Goal: Navigation & Orientation: Find specific page/section

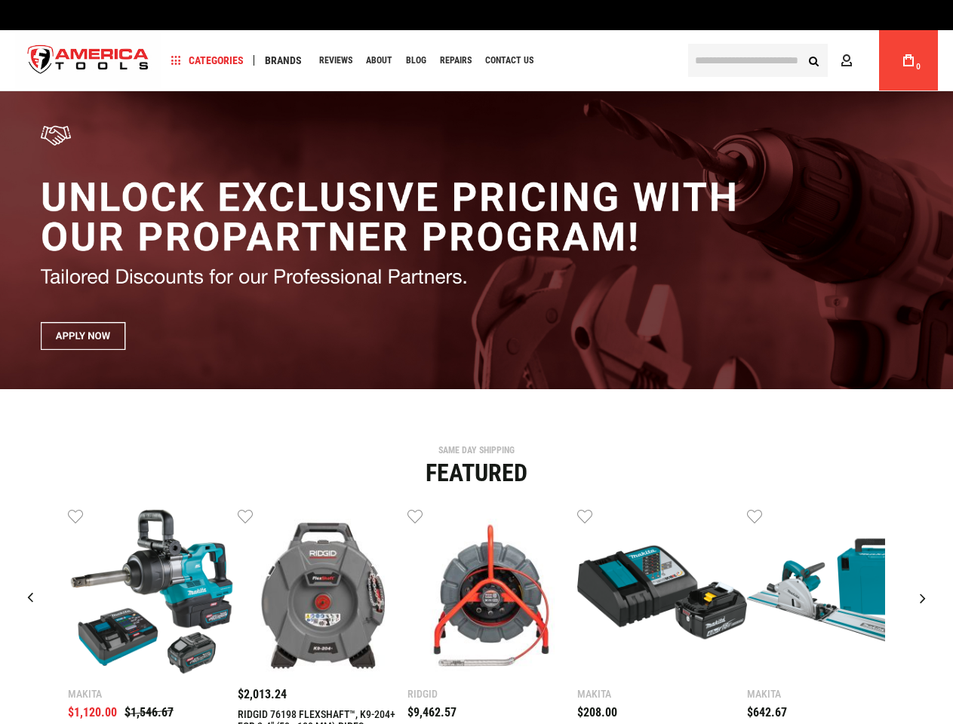
click at [208, 60] on span "Categories" at bounding box center [207, 60] width 72 height 11
click at [283, 60] on span "Brands" at bounding box center [283, 60] width 37 height 11
